Goal: Task Accomplishment & Management: Manage account settings

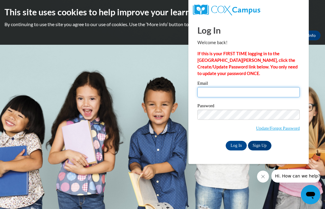
click at [226, 94] on input "Email" at bounding box center [248, 92] width 102 height 10
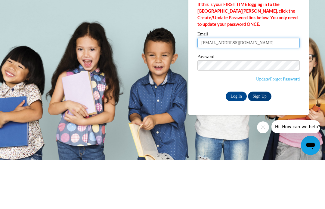
type input "sjanettecon@gmail.com"
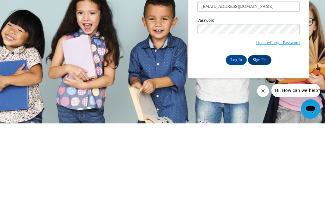
click at [233, 141] on input "Log In" at bounding box center [235, 146] width 21 height 10
click at [231, 148] on input "Log In" at bounding box center [235, 146] width 21 height 10
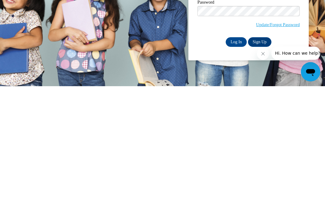
click at [280, 145] on link "Update/Forgot Password" at bounding box center [278, 147] width 44 height 5
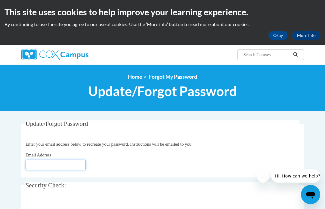
click at [78, 165] on input "Email Address" at bounding box center [56, 165] width 60 height 10
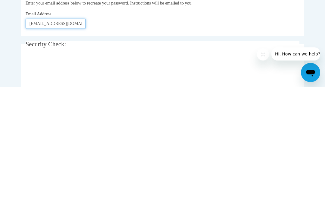
type input "[EMAIL_ADDRESS][DOMAIN_NAME]"
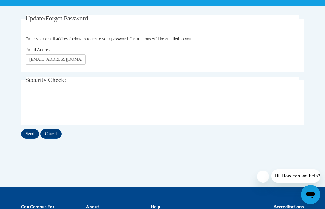
scroll to position [105, 0]
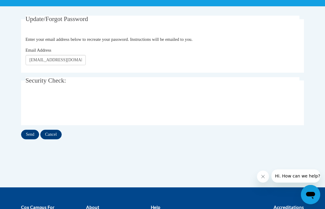
click at [26, 137] on input "Send" at bounding box center [30, 135] width 18 height 10
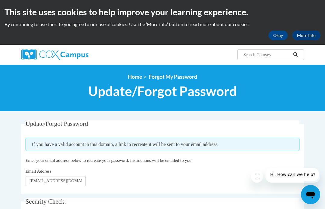
click at [279, 36] on button "Okay" at bounding box center [277, 36] width 19 height 10
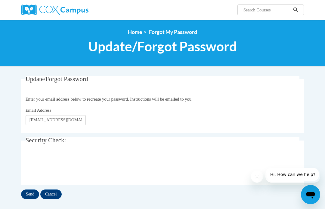
click at [26, 191] on input "Send" at bounding box center [30, 195] width 18 height 10
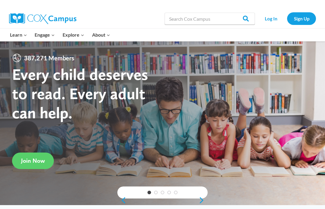
click at [271, 22] on link "Log In" at bounding box center [271, 18] width 26 height 12
click at [272, 22] on link "Log In" at bounding box center [271, 18] width 26 height 12
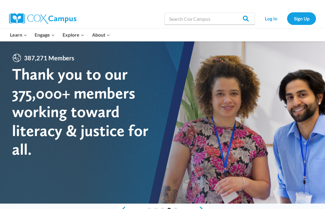
click at [271, 22] on link "Log In" at bounding box center [271, 18] width 26 height 12
